Goal: Information Seeking & Learning: Learn about a topic

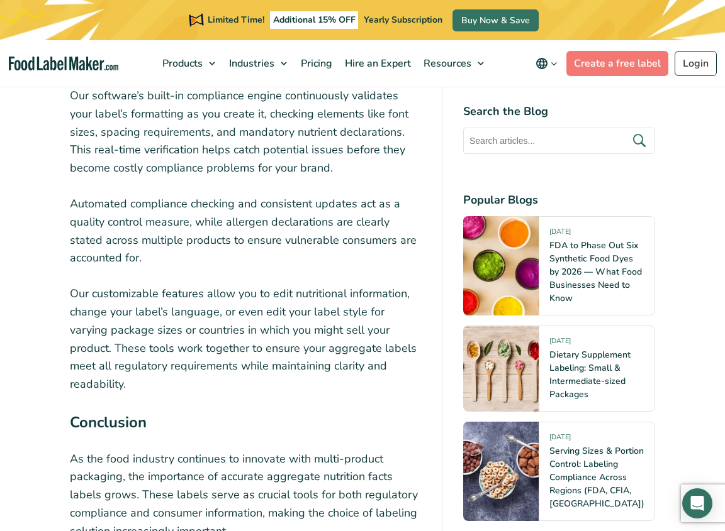
scroll to position [6232, 0]
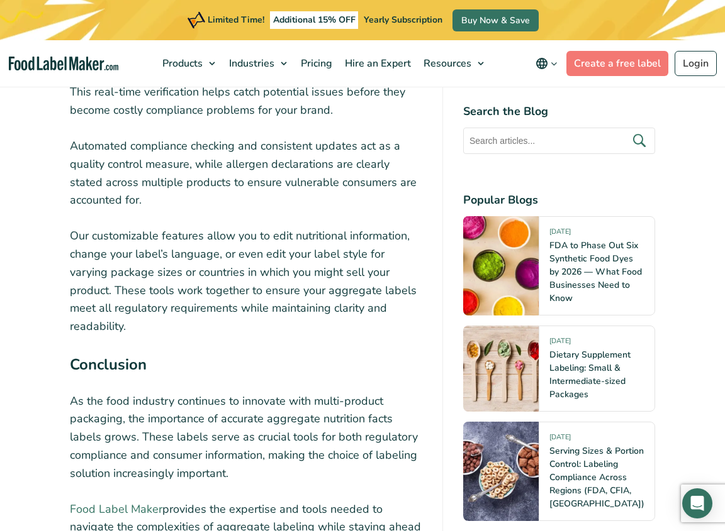
click at [93, 502] on link "Food Label Maker" at bounding box center [116, 509] width 92 height 15
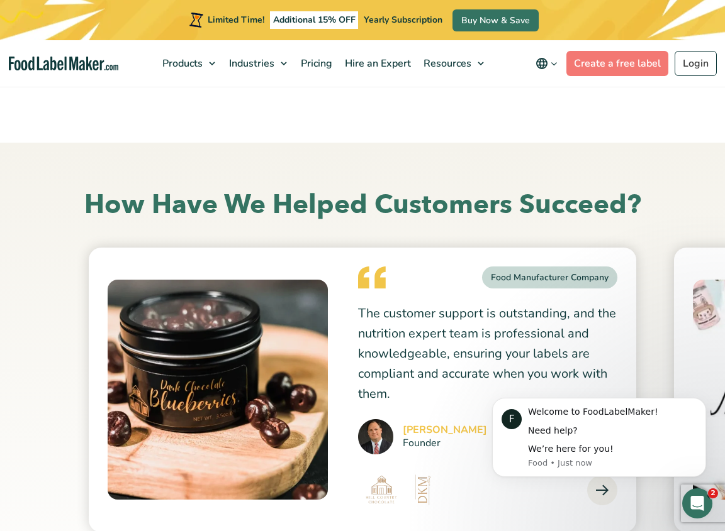
scroll to position [2975, 0]
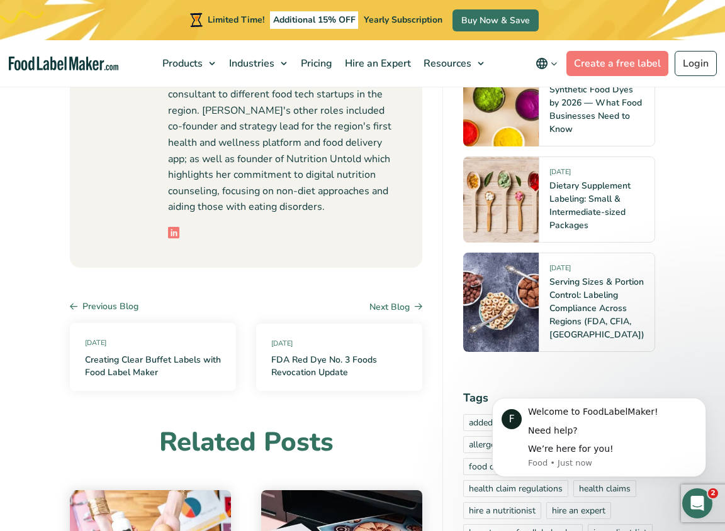
scroll to position [7350, 0]
